Goal: Check status: Check status

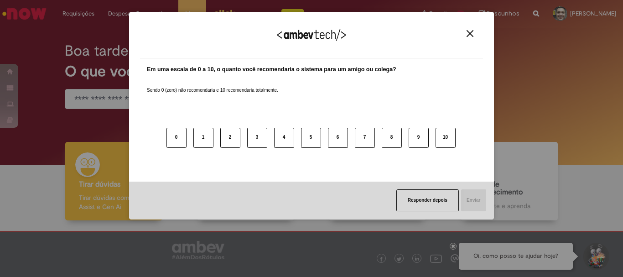
click at [469, 35] on img "Close" at bounding box center [469, 33] width 7 height 7
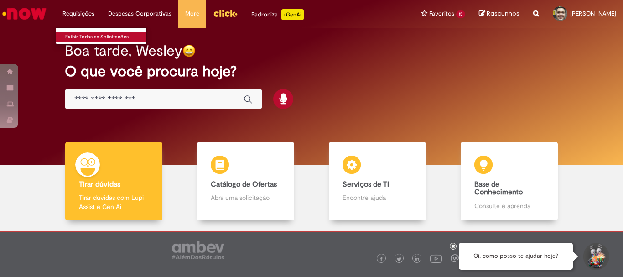
click at [91, 38] on link "Exibir Todas as Solicitações" at bounding box center [106, 37] width 100 height 10
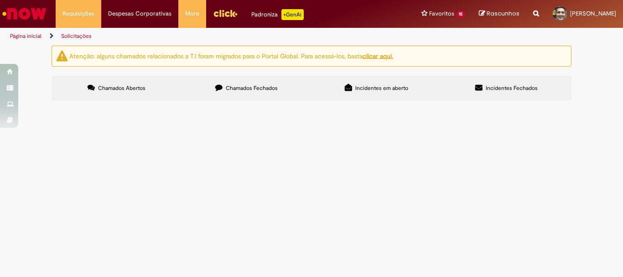
click at [260, 83] on label "Chamados Fechados" at bounding box center [246, 88] width 130 height 25
click at [0, 0] on td "Chamado para adequação" at bounding box center [0, 0] width 0 height 0
click at [0, 0] on span "Olá! Segue pedido para desbloqueio de NF" at bounding box center [0, 0] width 0 height 0
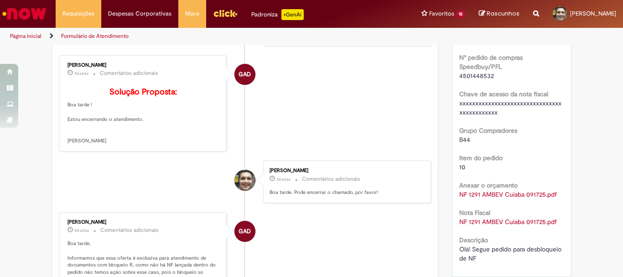
scroll to position [46, 0]
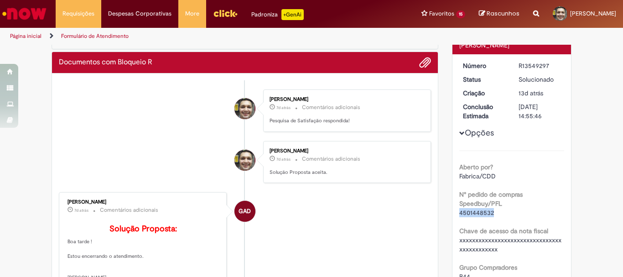
drag, startPoint x: 489, startPoint y: 213, endPoint x: 456, endPoint y: 213, distance: 32.4
click at [459, 213] on span "4501448532" at bounding box center [476, 212] width 35 height 8
copy span "4501448532"
